Goal: Task Accomplishment & Management: Manage account settings

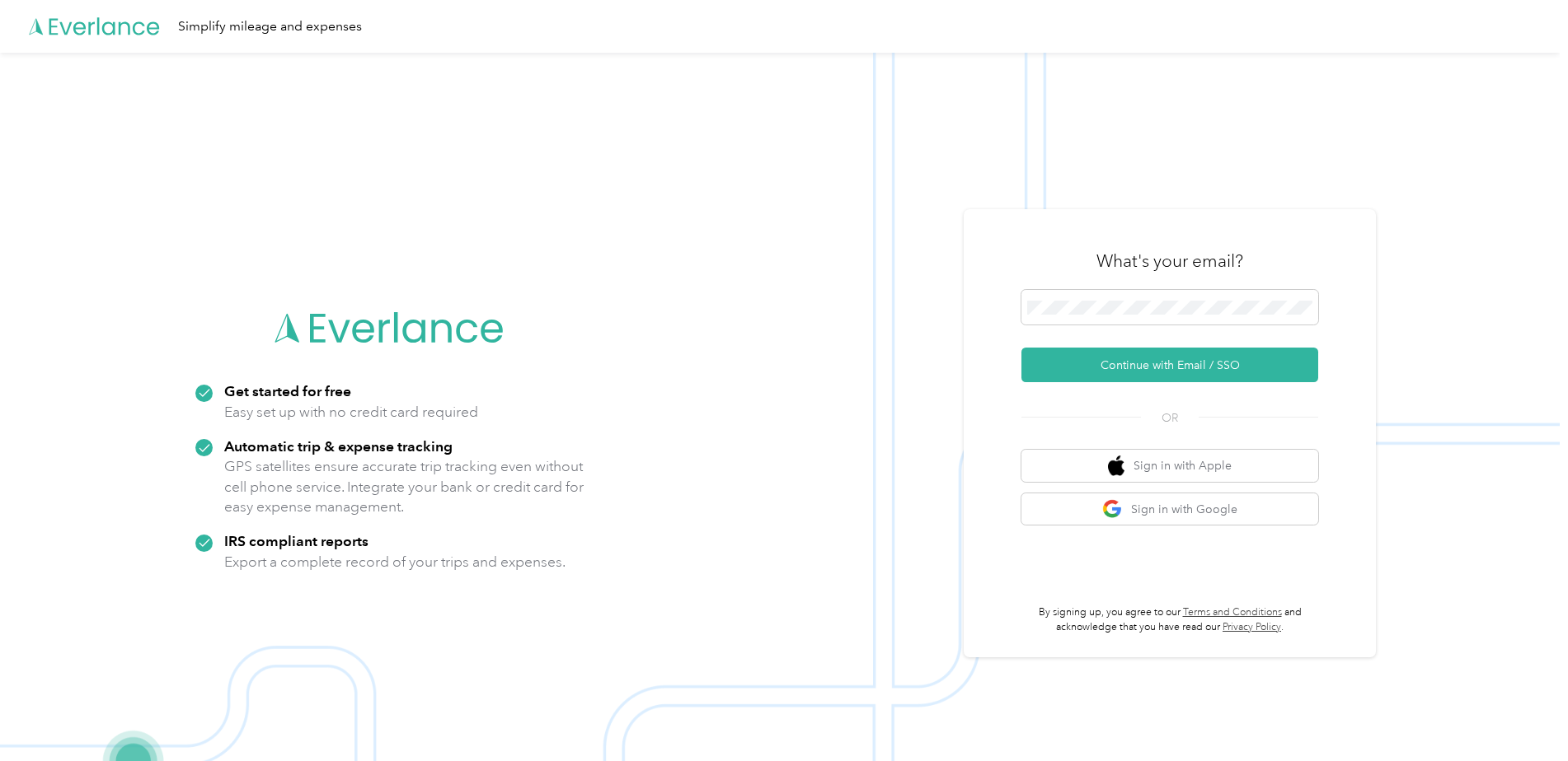
click at [825, 342] on img at bounding box center [780, 433] width 1560 height 761
click at [1197, 296] on span at bounding box center [1170, 308] width 296 height 35
click at [1169, 374] on button "Continue with Email / SSO" at bounding box center [1170, 365] width 296 height 35
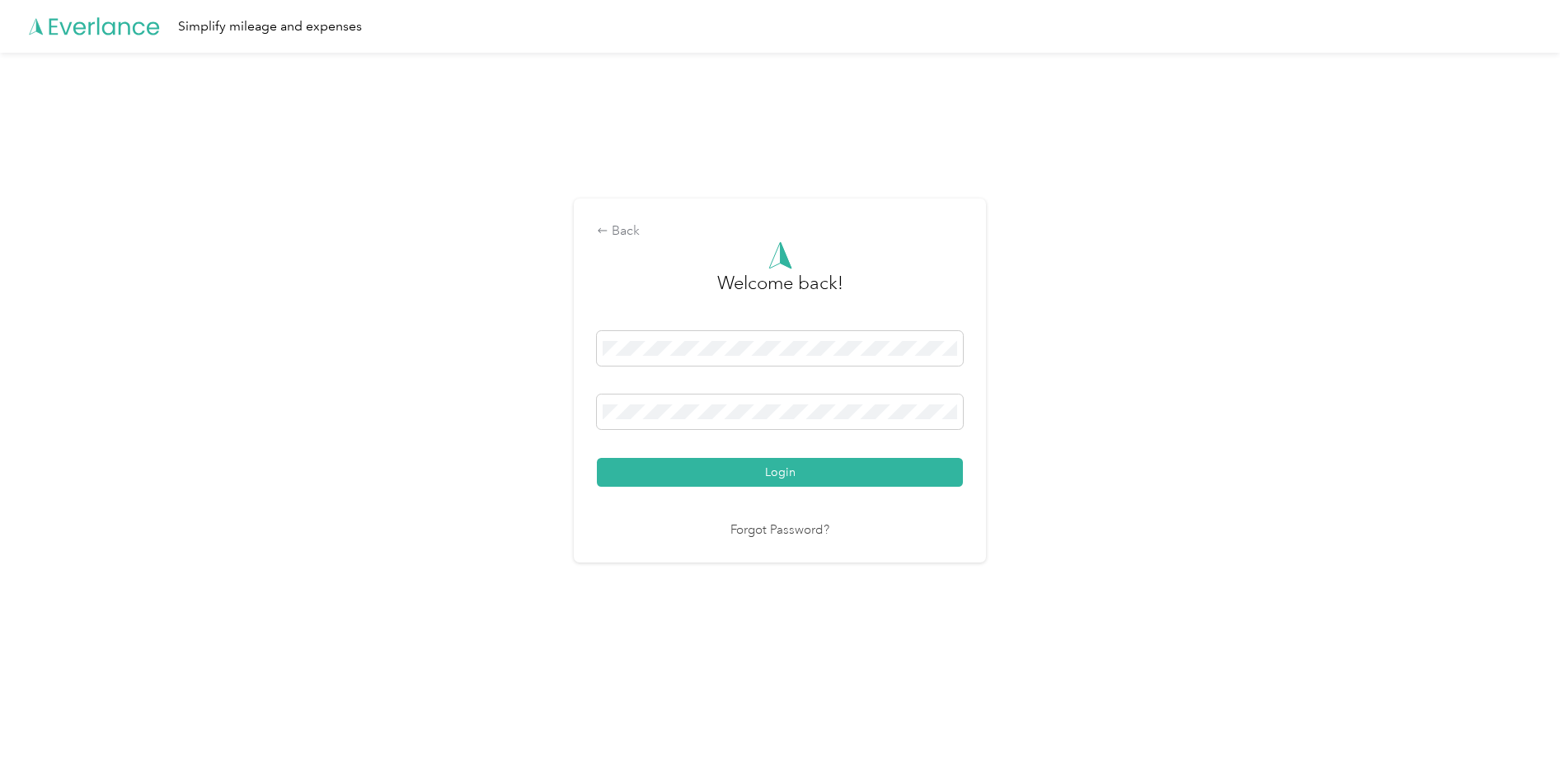
click at [0, 723] on com-1password-button at bounding box center [0, 723] width 0 height 0
click at [759, 404] on span at bounding box center [780, 412] width 366 height 35
click at [553, 384] on div "Back Welcome back! Login Forgot Password?" at bounding box center [780, 388] width 1560 height 670
click at [796, 477] on button "Login" at bounding box center [780, 472] width 366 height 29
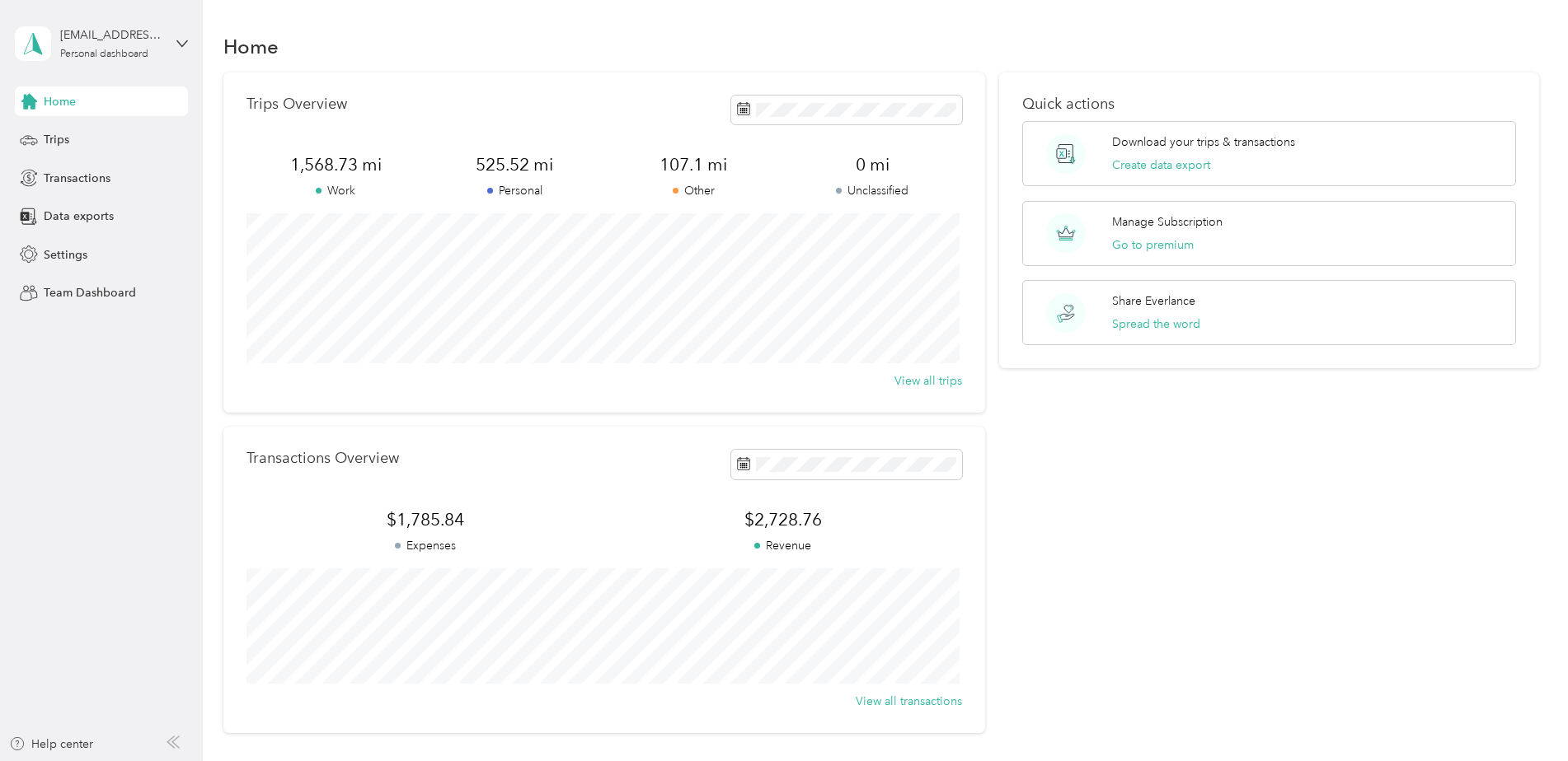
click at [67, 438] on aside "[EMAIL_ADDRESS][DOMAIN_NAME] Personal dashboard Home Trips Transactions Data ex…" at bounding box center [101, 380] width 203 height 761
click at [67, 177] on span "Transactions" at bounding box center [76, 178] width 66 height 17
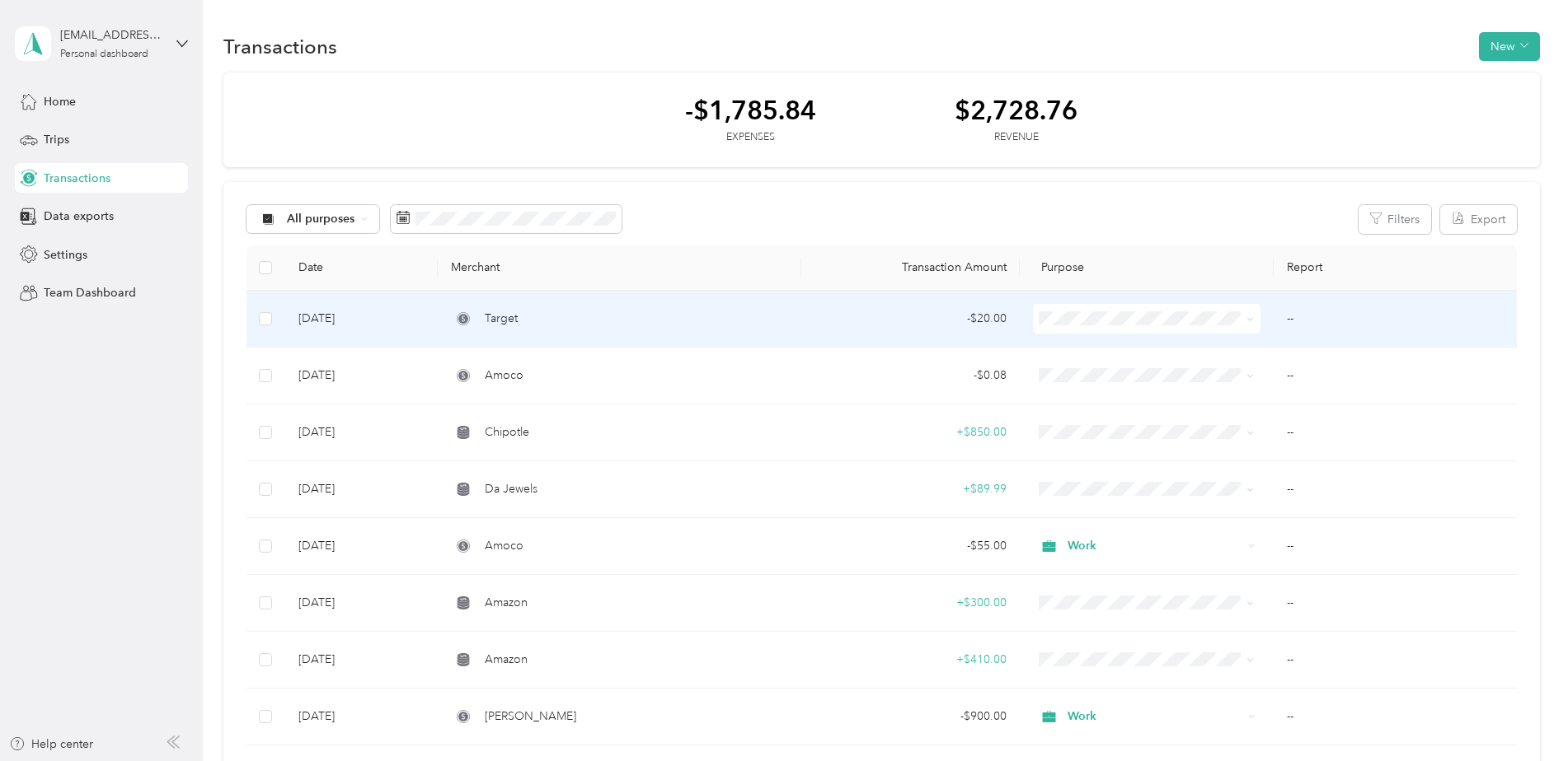
click at [712, 315] on div "Target" at bounding box center [620, 318] width 337 height 18
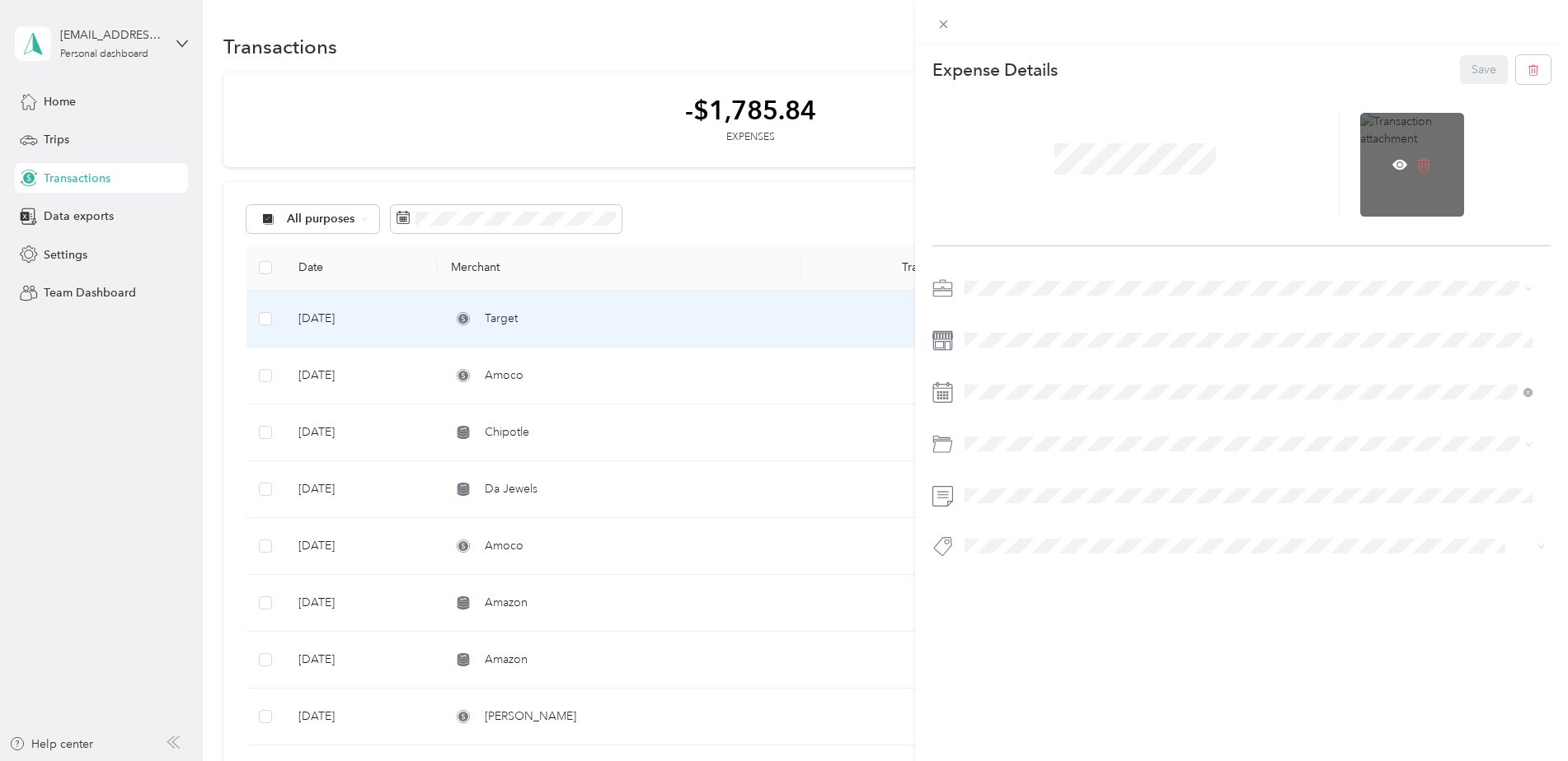
click at [1417, 163] on icon at bounding box center [1424, 165] width 14 height 14
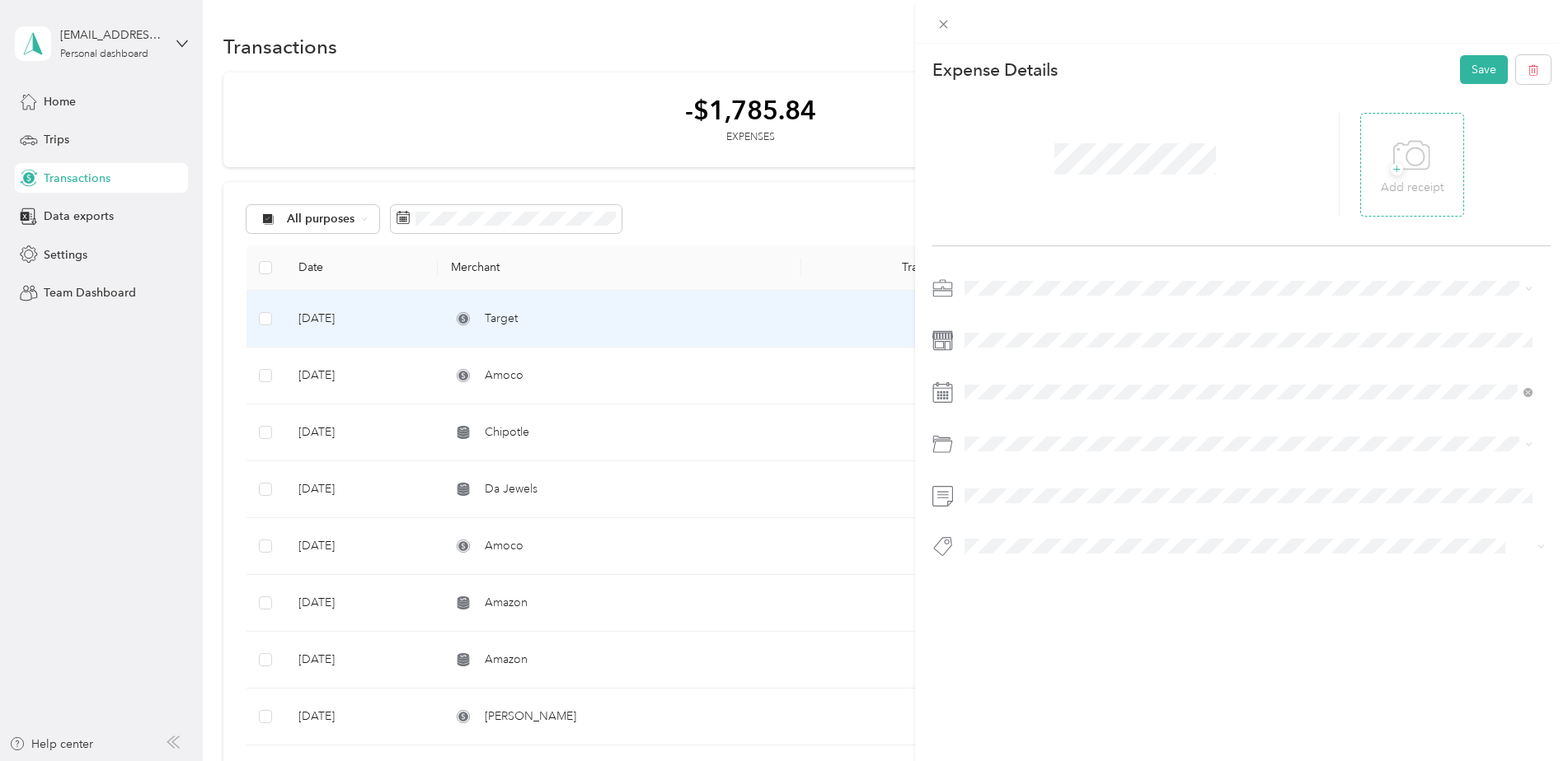
click at [1406, 176] on icon at bounding box center [1412, 156] width 38 height 45
click at [1365, 196] on div at bounding box center [1401, 165] width 81 height 104
click at [1393, 198] on div at bounding box center [1401, 165] width 81 height 104
drag, startPoint x: 1393, startPoint y: 198, endPoint x: 1474, endPoint y: 66, distance: 154.9
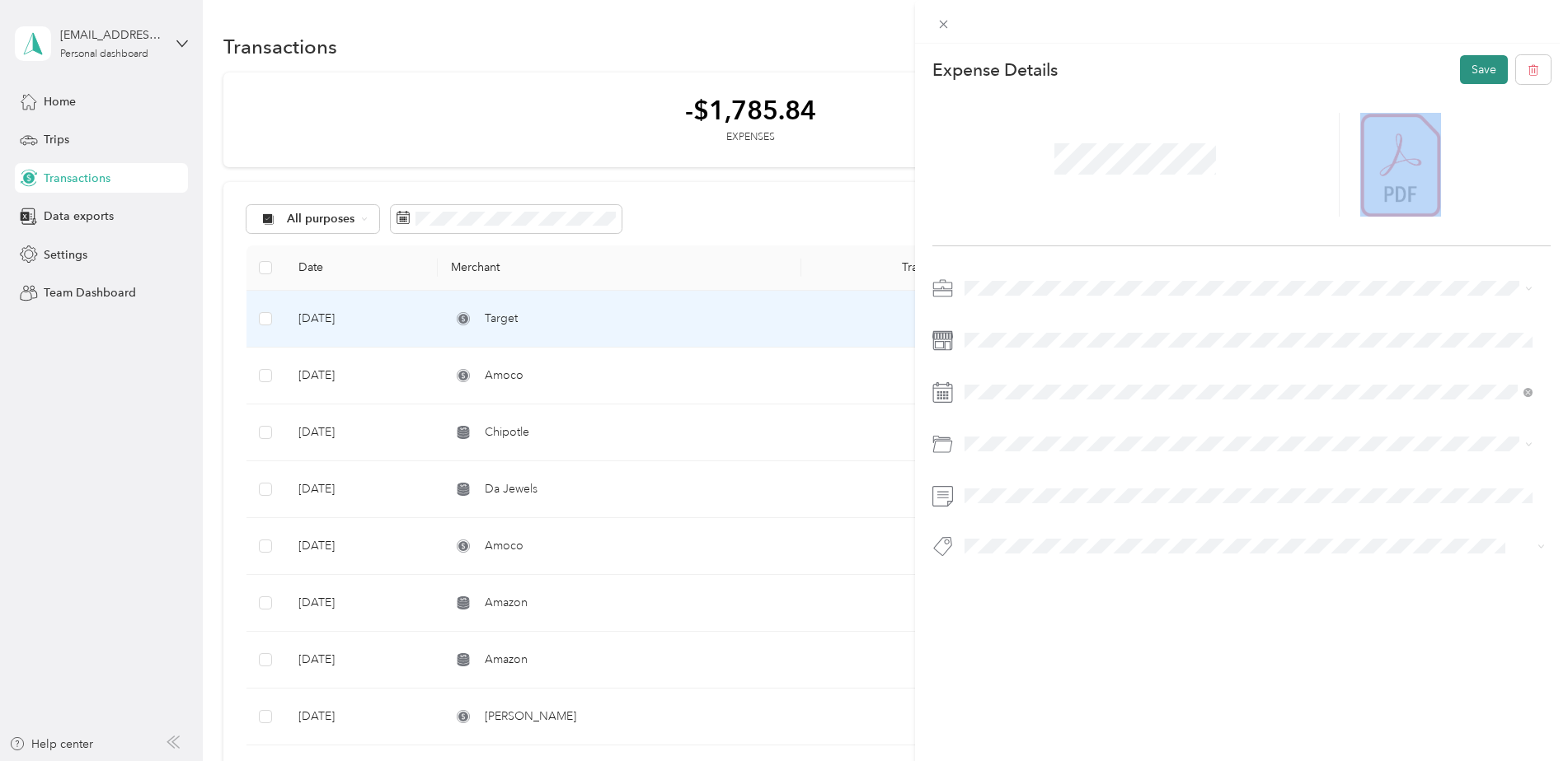
click at [1474, 66] on button "Save" at bounding box center [1484, 69] width 48 height 29
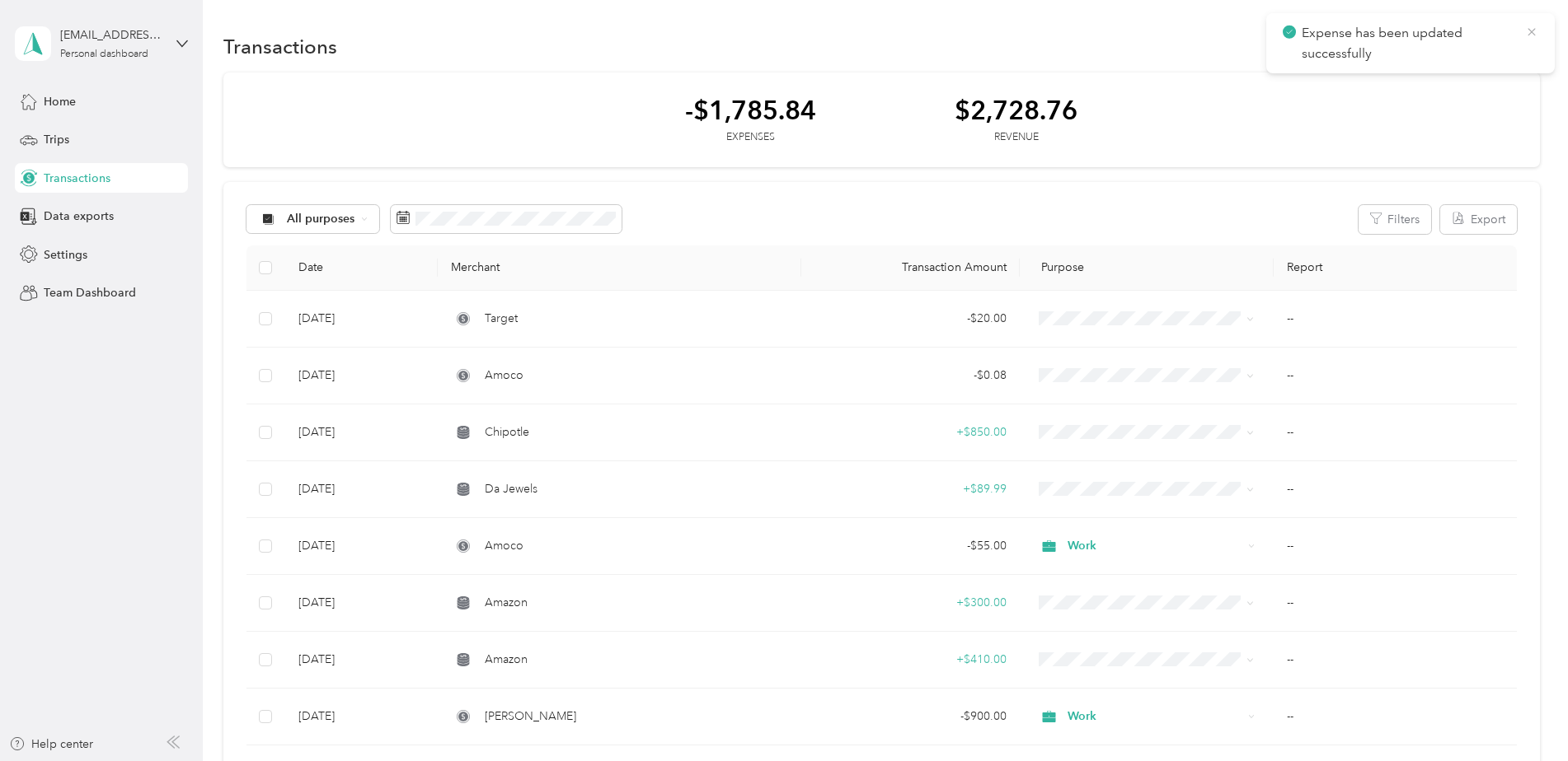
click at [1529, 33] on icon at bounding box center [1532, 32] width 13 height 14
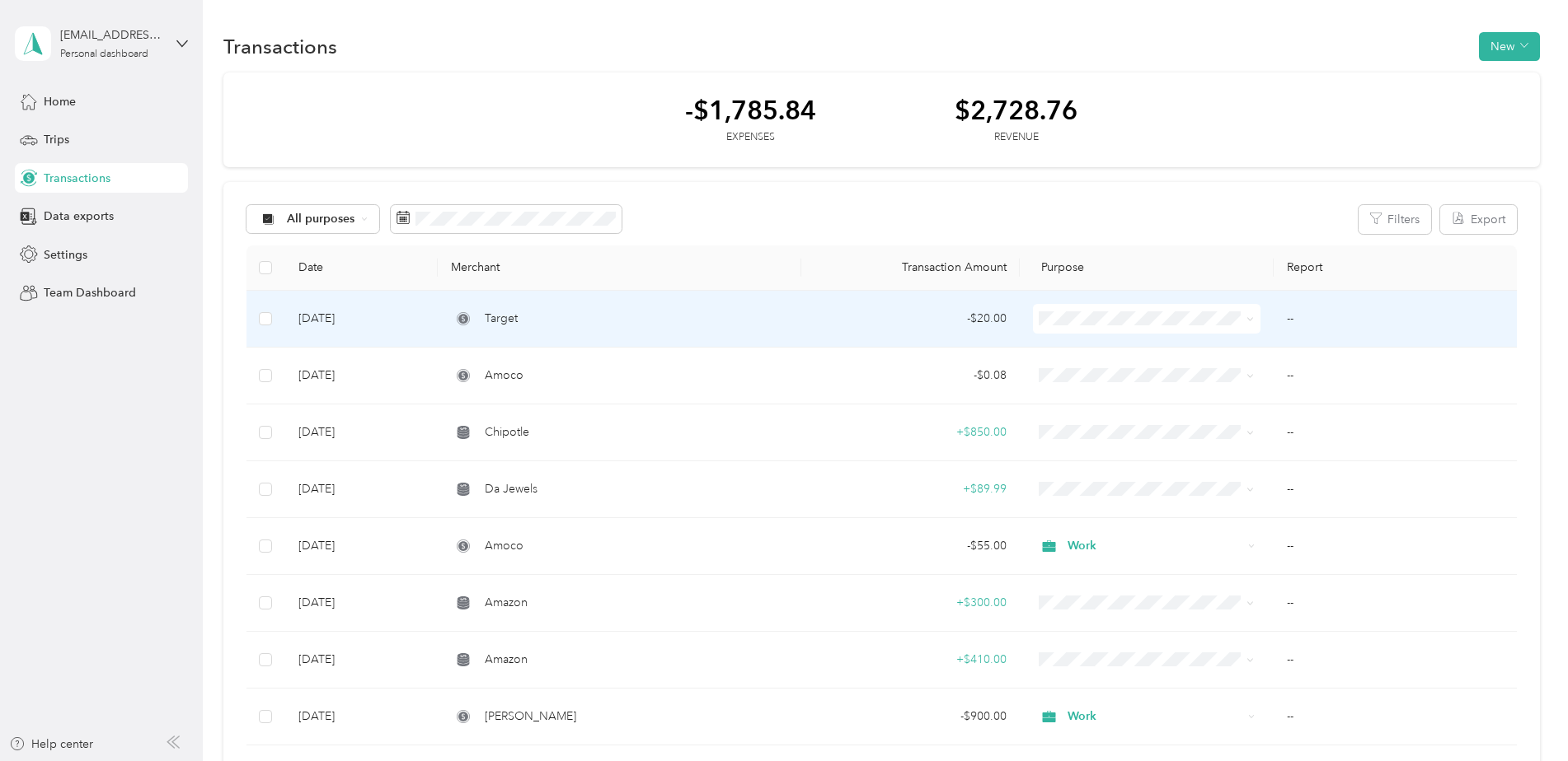
click at [734, 316] on div "Target" at bounding box center [620, 318] width 337 height 18
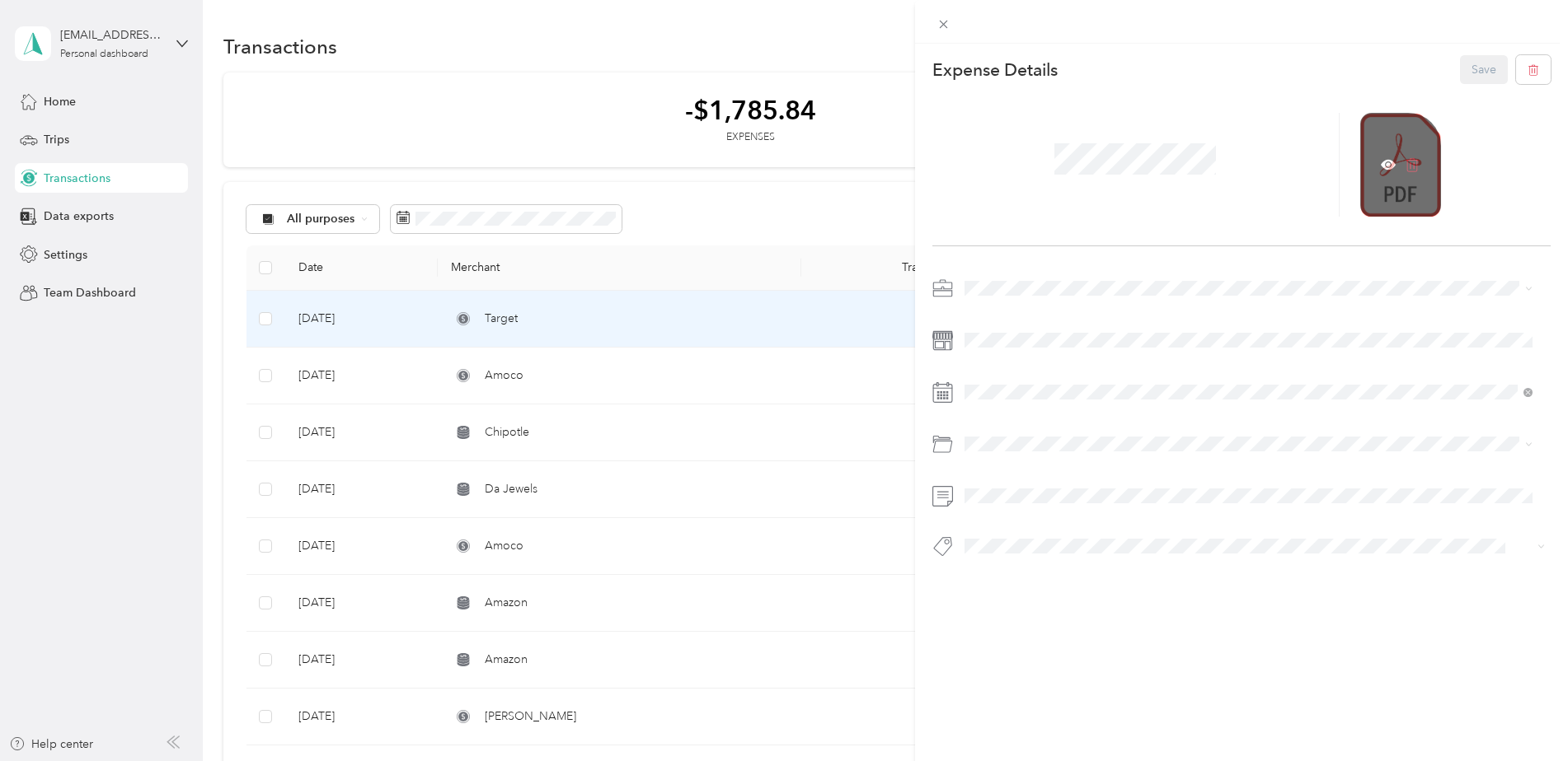
click at [1405, 171] on icon at bounding box center [1411, 165] width 13 height 14
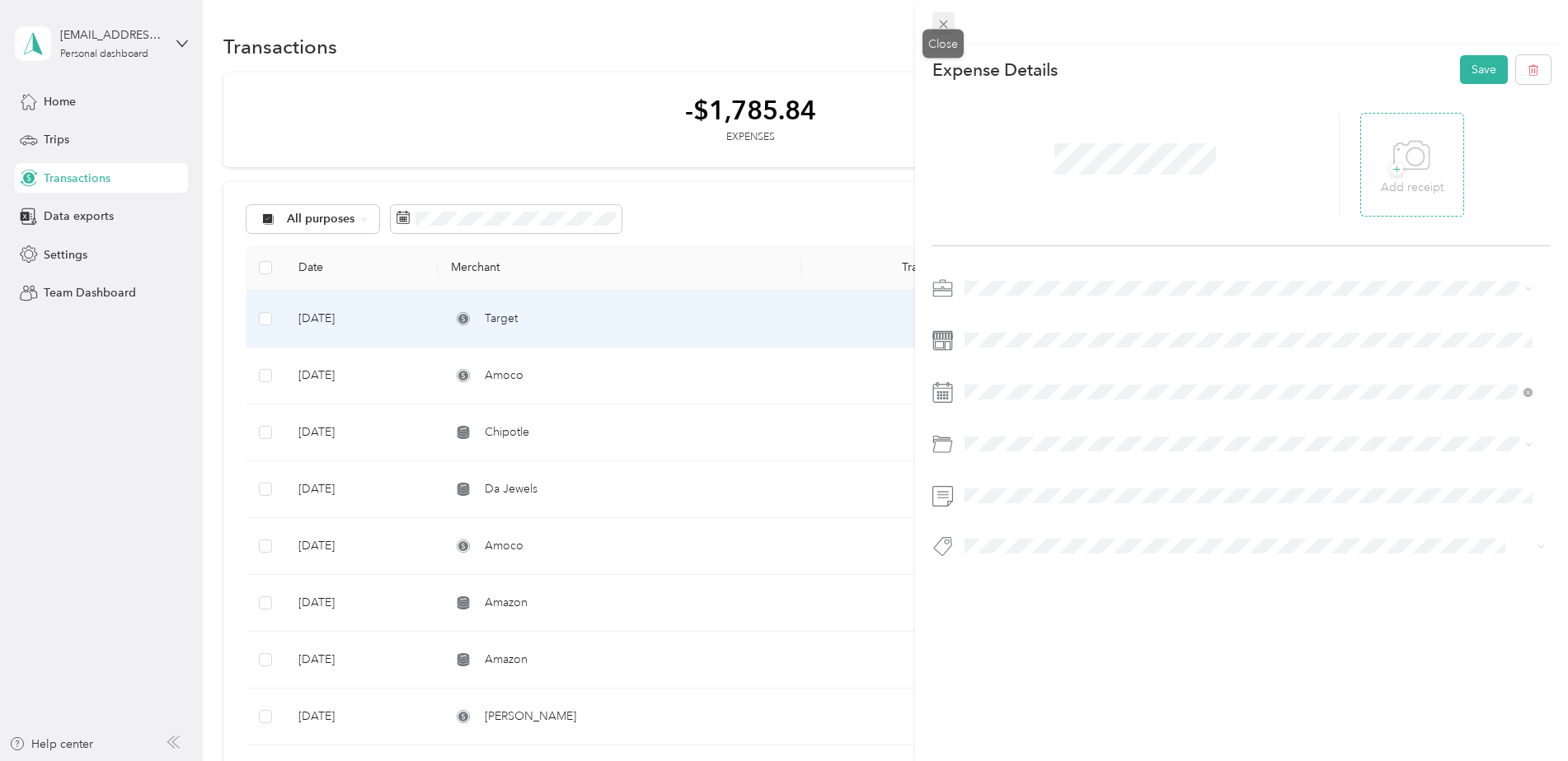
click at [938, 21] on icon at bounding box center [943, 24] width 14 height 14
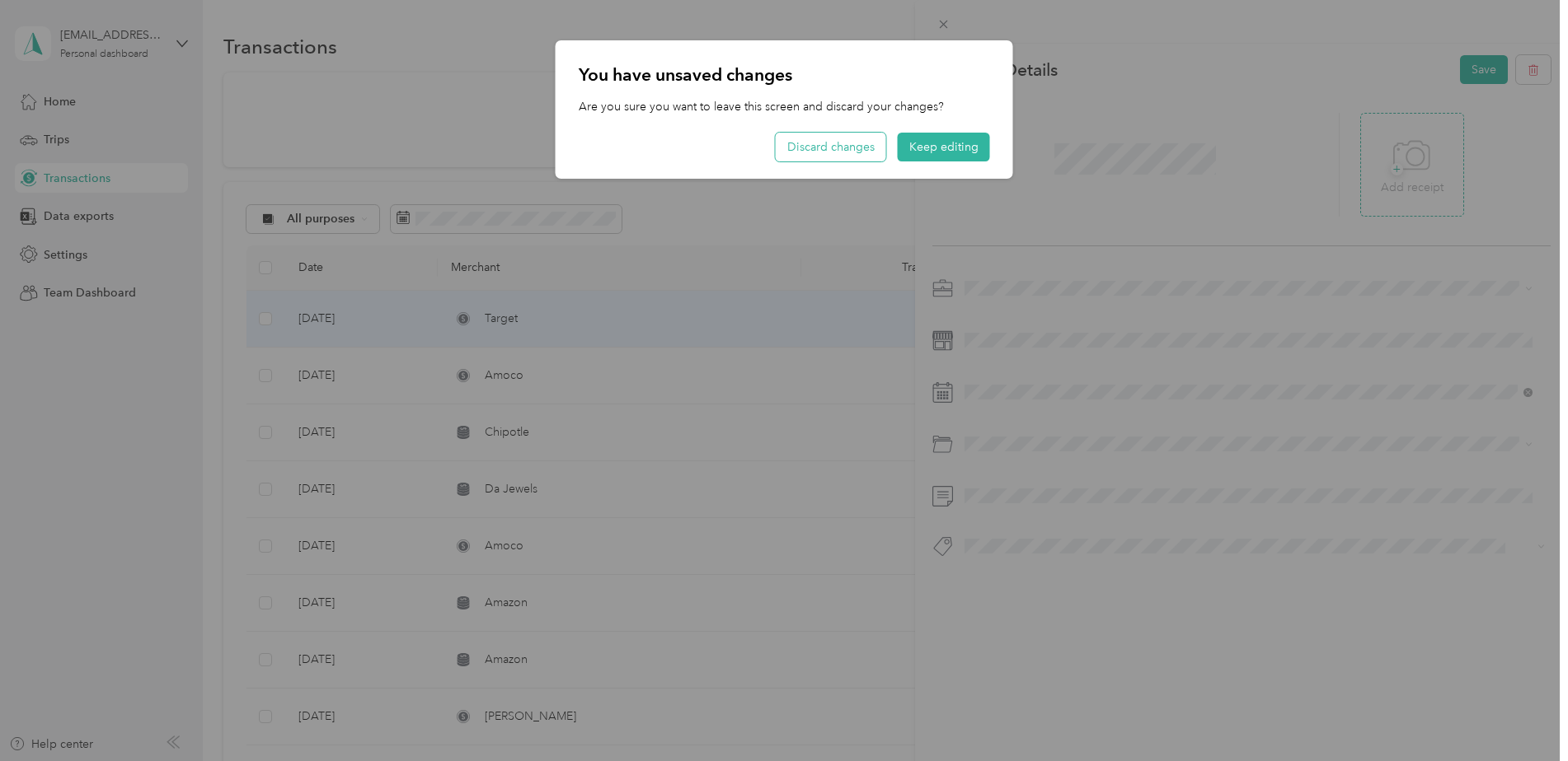
click at [848, 148] on button "Discard changes" at bounding box center [831, 147] width 111 height 29
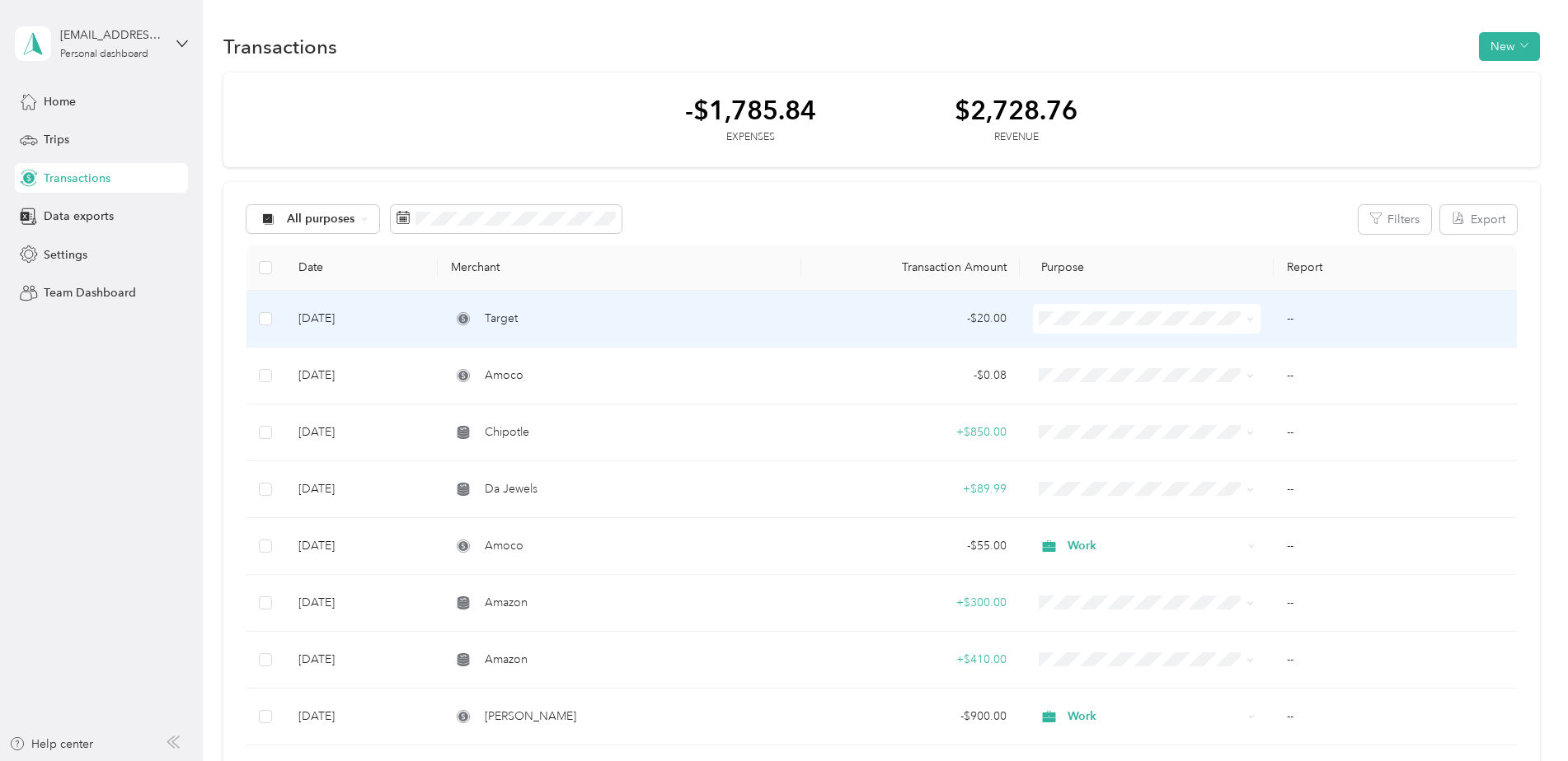
click at [688, 313] on div "Target" at bounding box center [620, 318] width 337 height 18
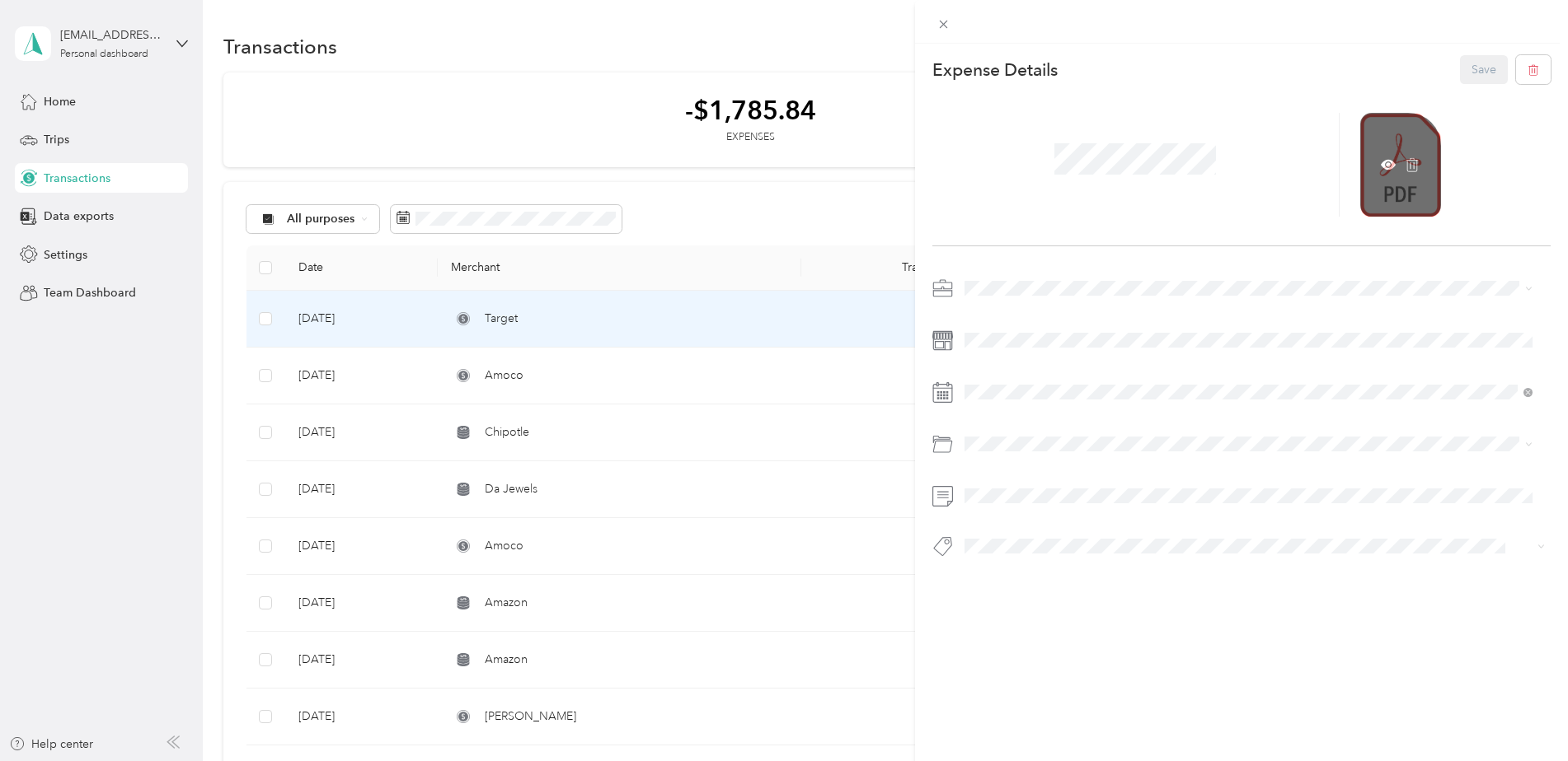
click at [1416, 208] on div at bounding box center [1401, 165] width 81 height 104
click at [1386, 165] on icon at bounding box center [1388, 165] width 5 height 5
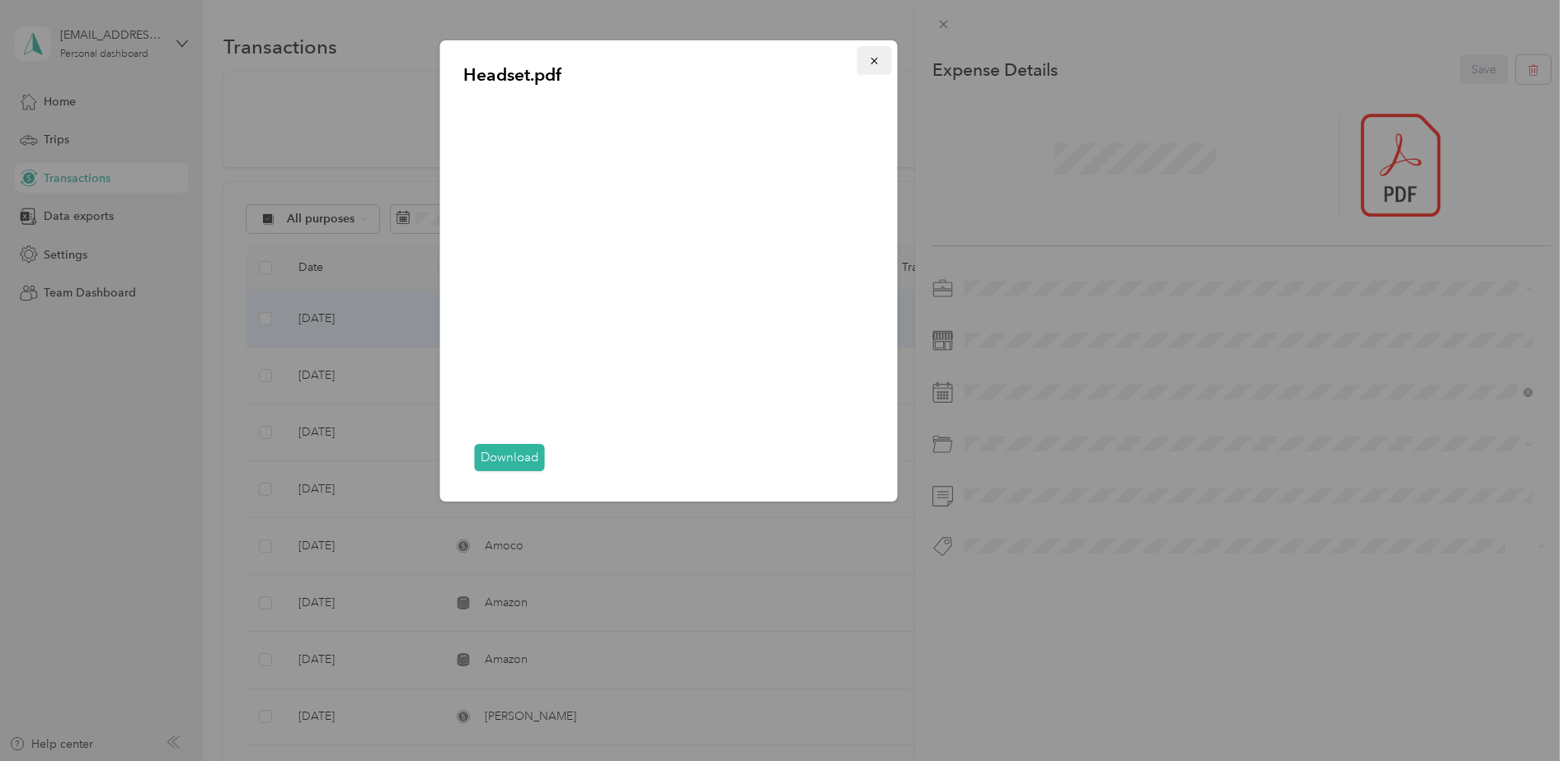
click at [874, 61] on icon "button" at bounding box center [874, 61] width 7 height 7
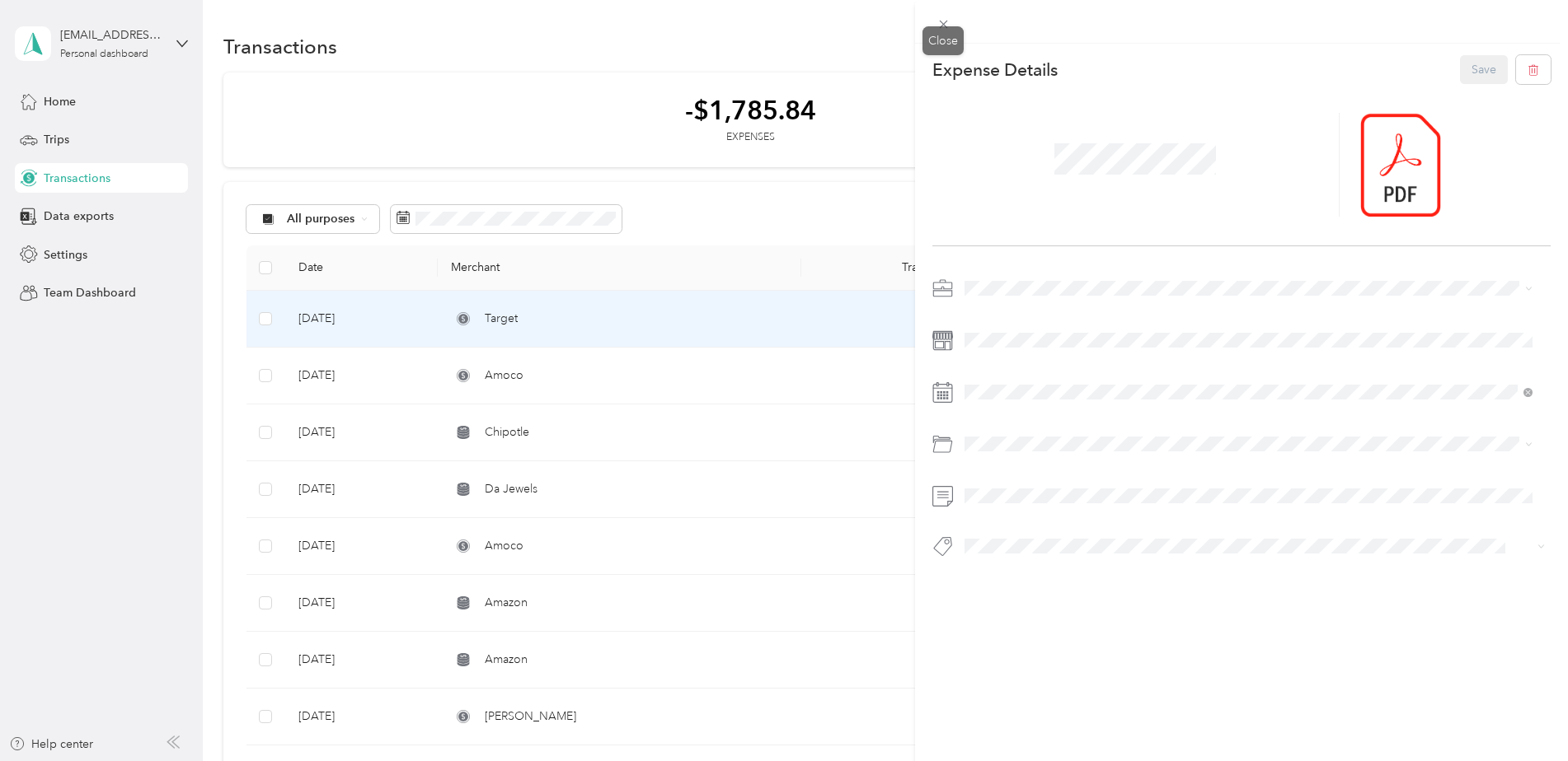
click at [950, 20] on icon at bounding box center [943, 24] width 14 height 14
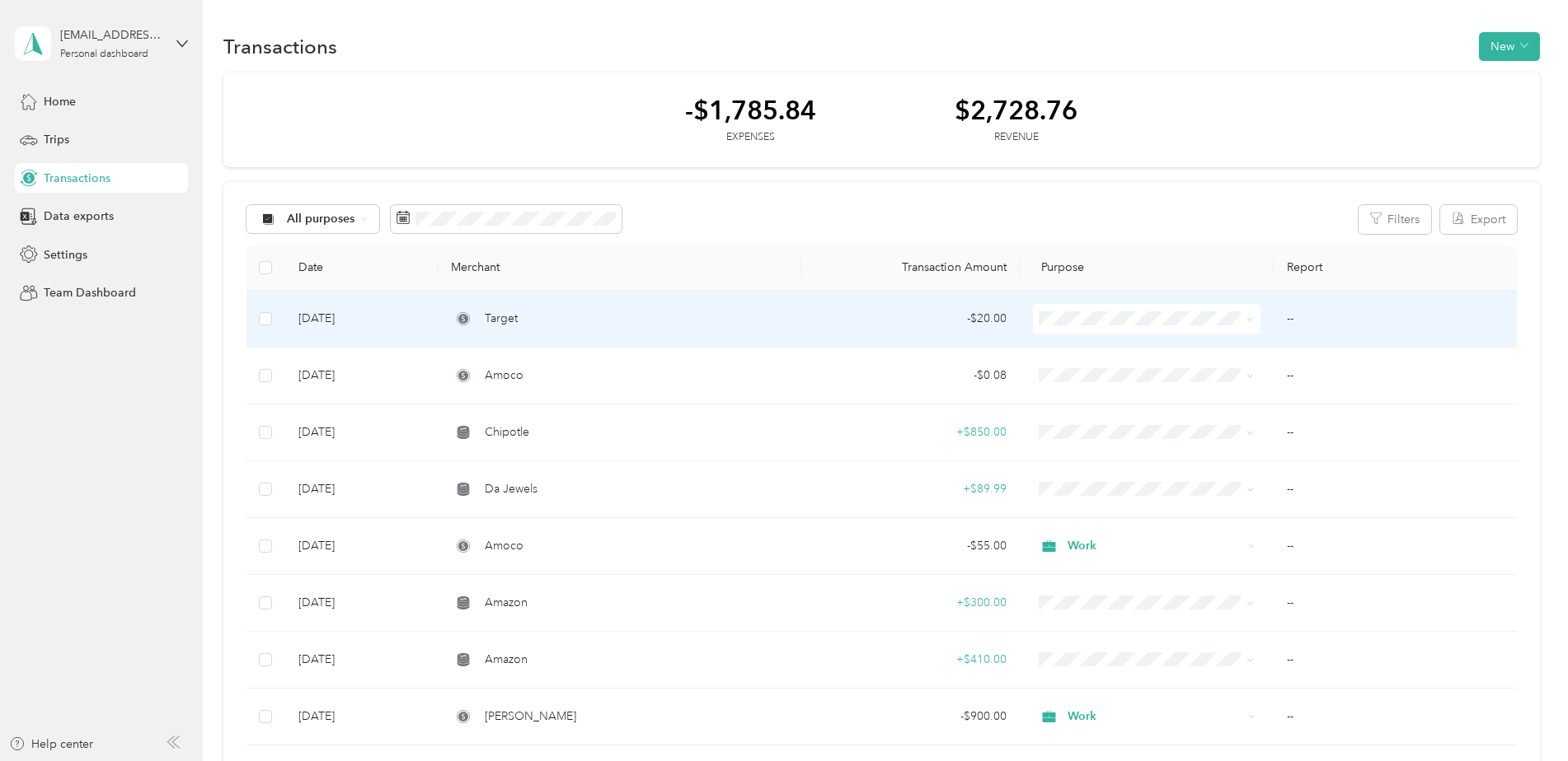
click at [779, 324] on div "Target" at bounding box center [620, 318] width 337 height 18
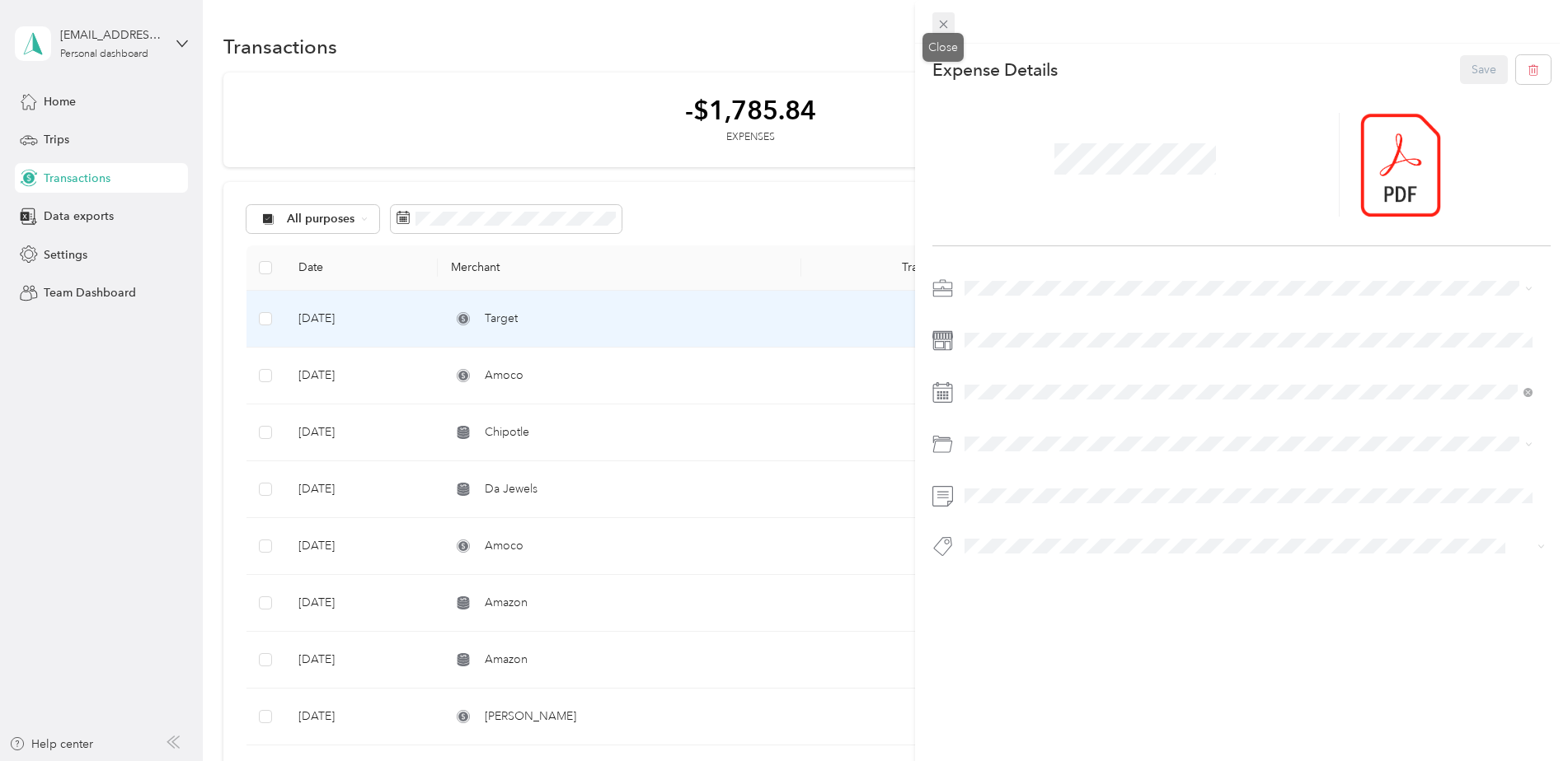
click at [940, 28] on icon at bounding box center [943, 24] width 14 height 14
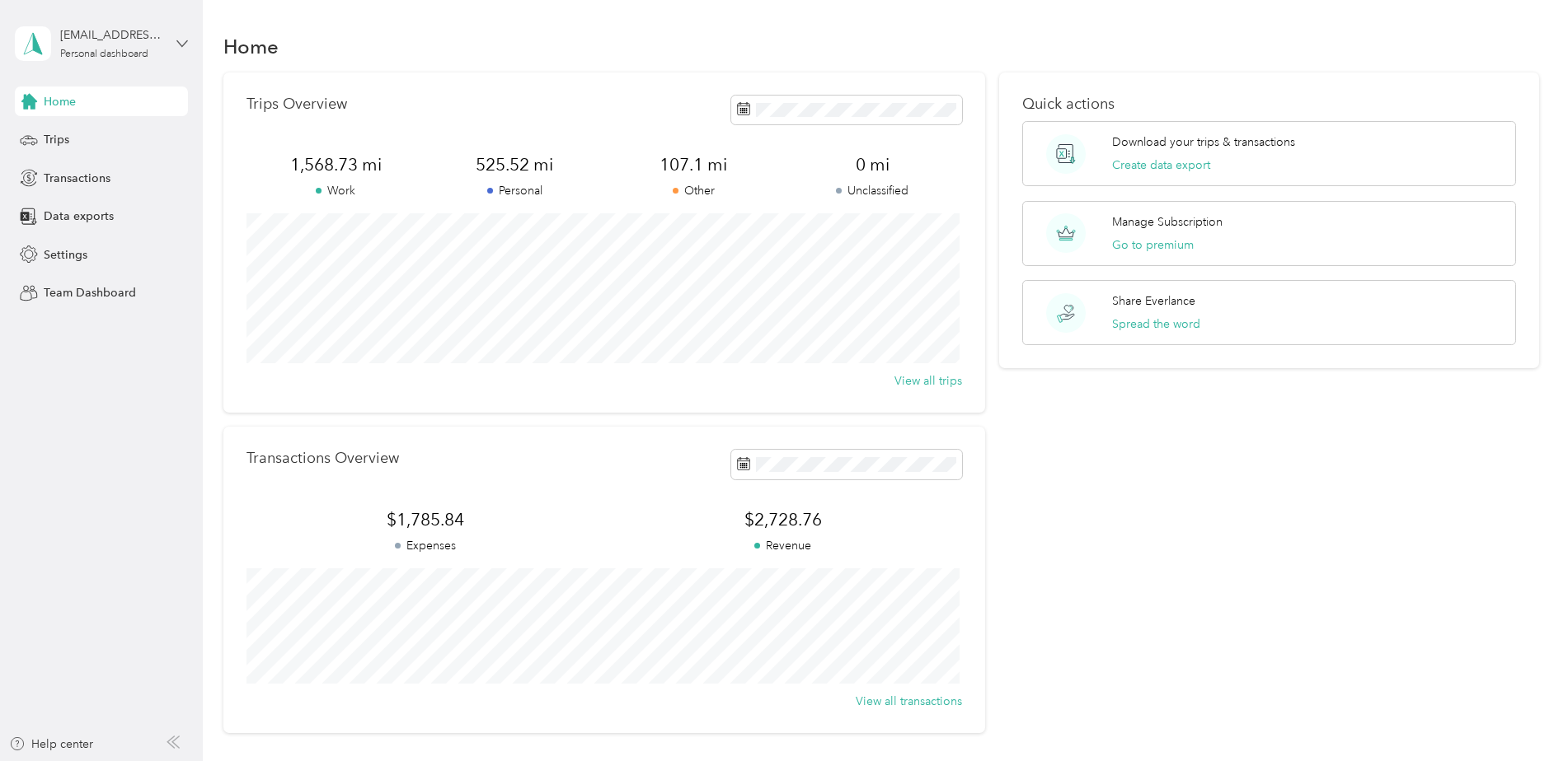
click at [180, 45] on icon at bounding box center [182, 43] width 12 height 12
click at [89, 136] on div "Log out" at bounding box center [62, 130] width 64 height 17
